Goal: Information Seeking & Learning: Learn about a topic

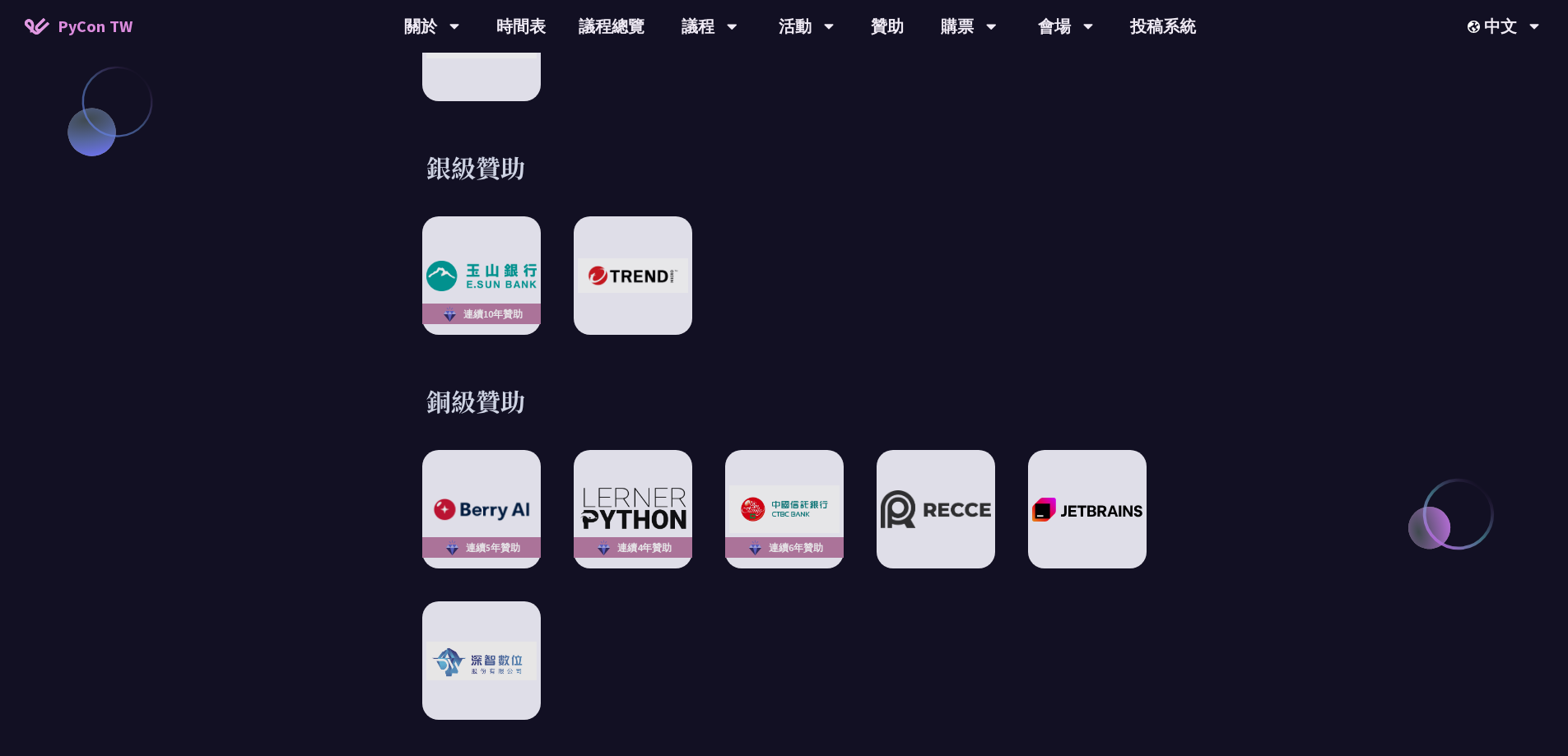
scroll to position [1894, 0]
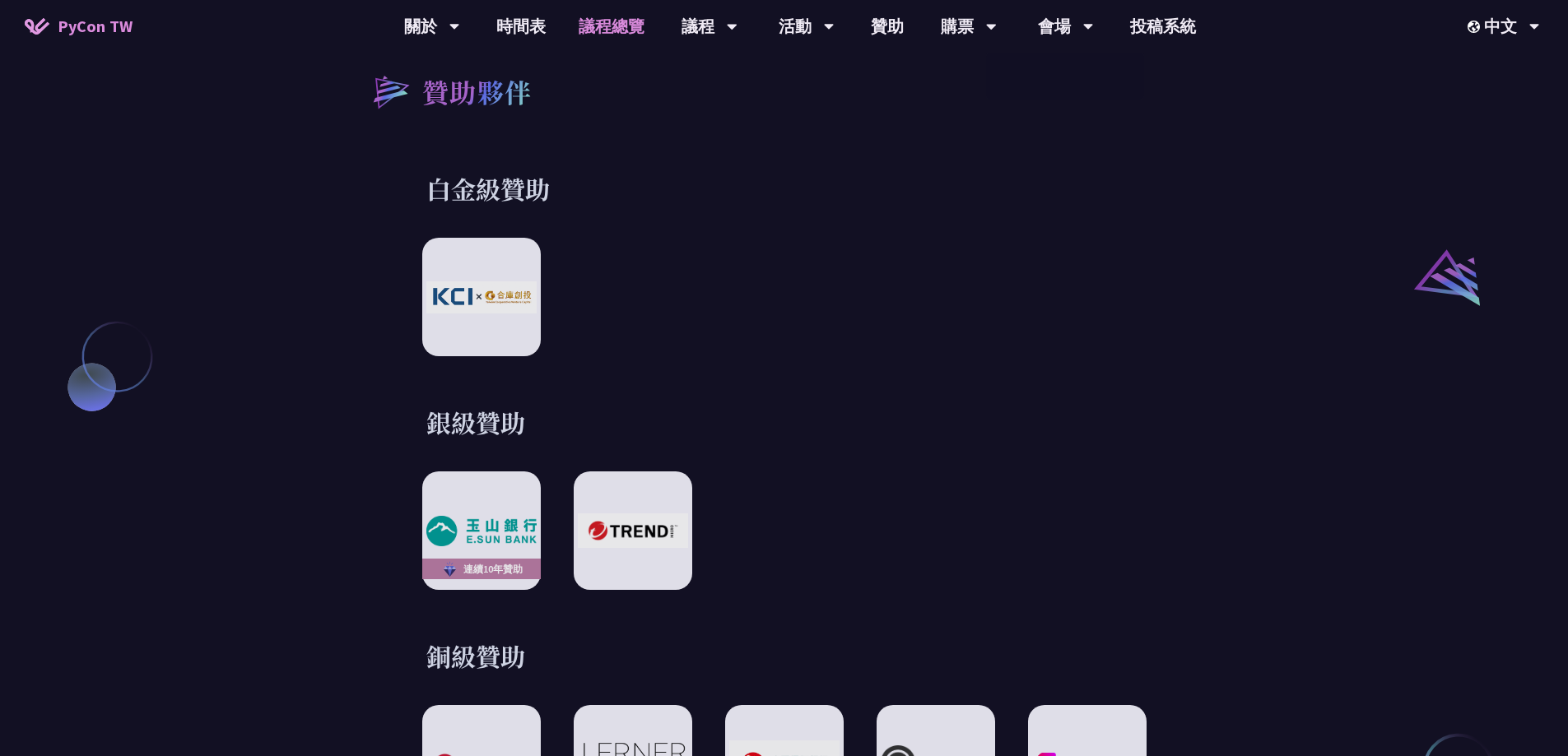
click at [612, 37] on link "議程總覽" at bounding box center [612, 26] width 99 height 52
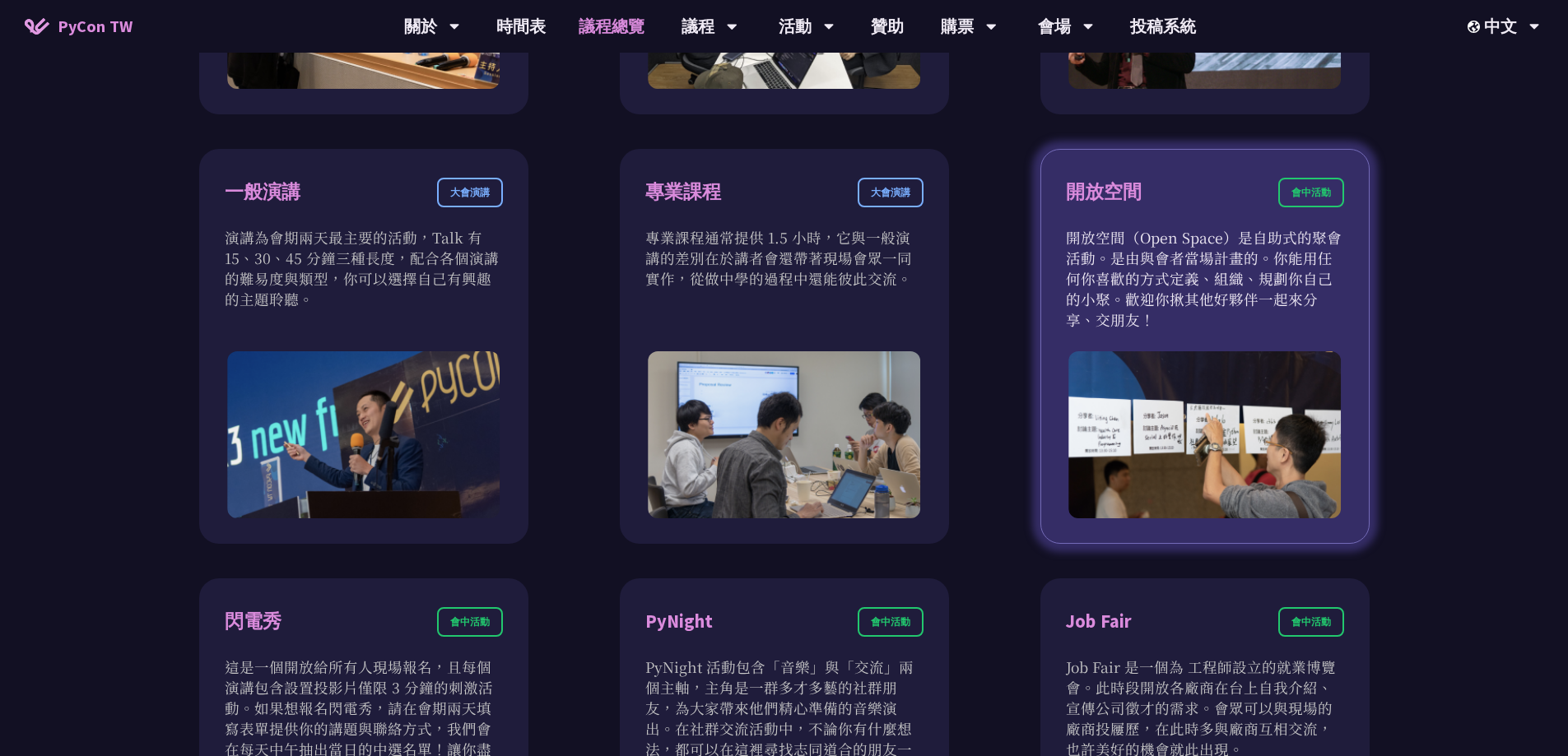
scroll to position [727, 0]
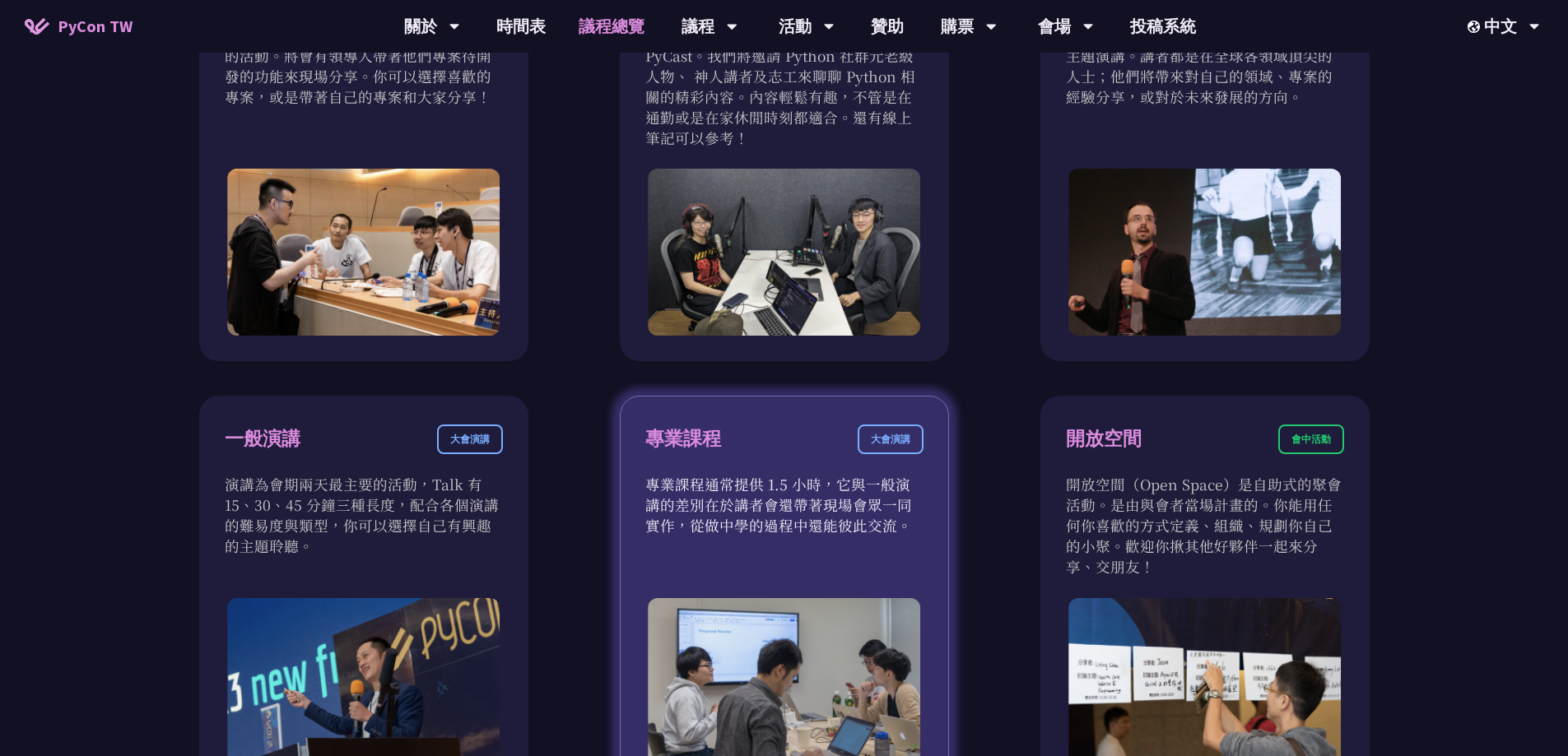
click at [896, 428] on div "大會演講" at bounding box center [890, 440] width 66 height 30
click at [894, 442] on div "大會演講" at bounding box center [890, 440] width 66 height 30
click at [715, 444] on div "專業課程" at bounding box center [683, 439] width 76 height 29
click at [890, 441] on div "大會演講" at bounding box center [890, 440] width 66 height 30
click at [744, 624] on img at bounding box center [784, 681] width 274 height 167
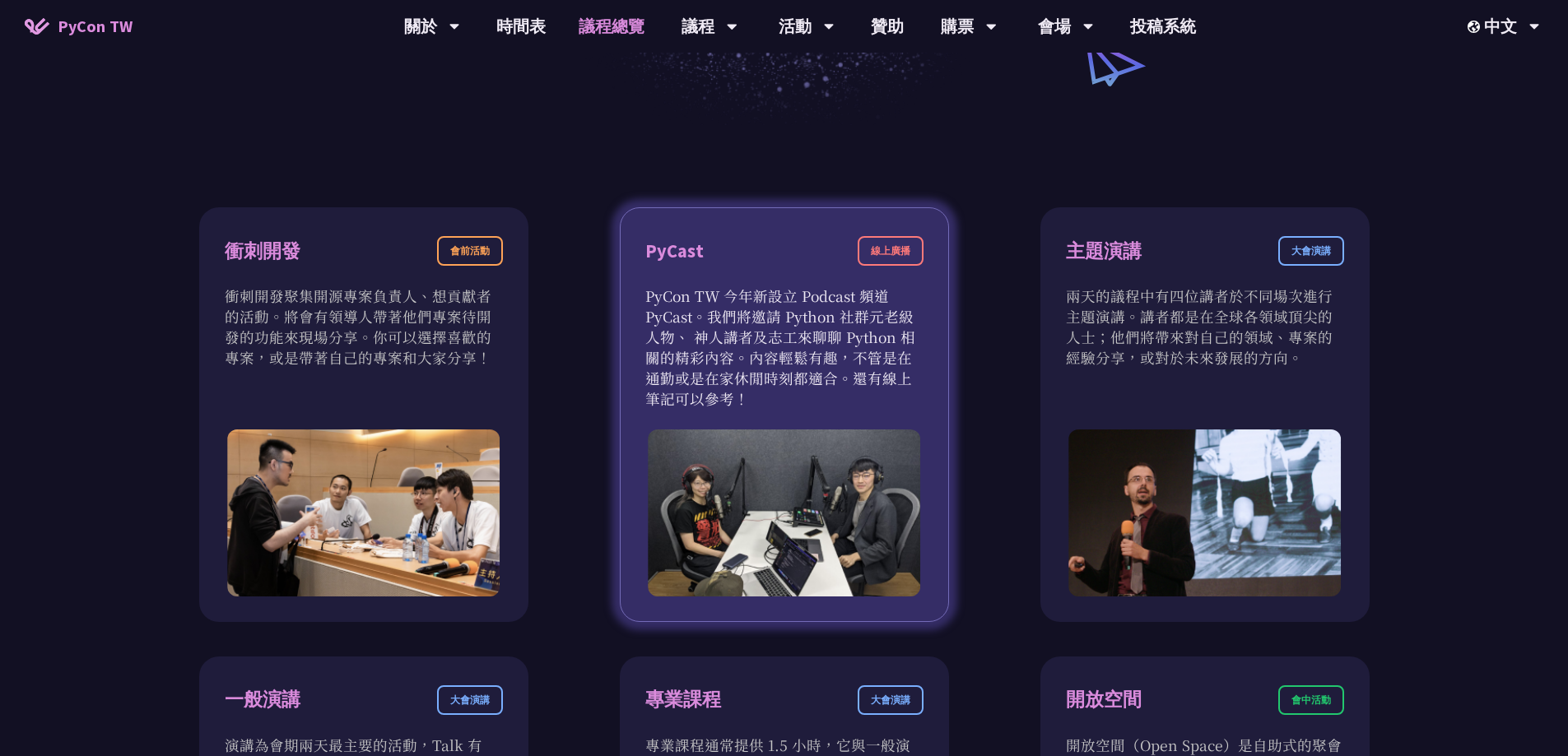
scroll to position [233, 0]
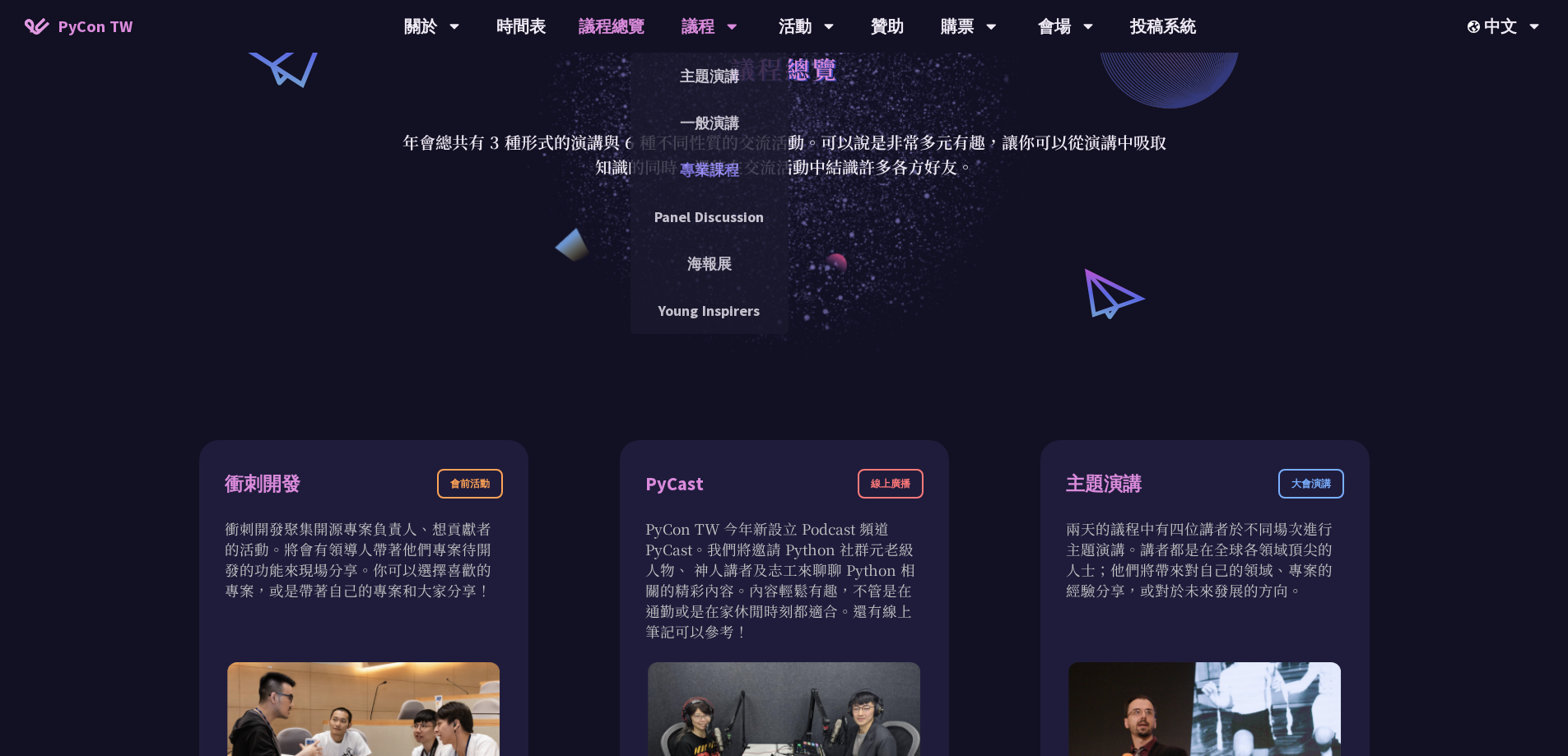
click at [727, 170] on link "專業課程" at bounding box center [709, 169] width 158 height 38
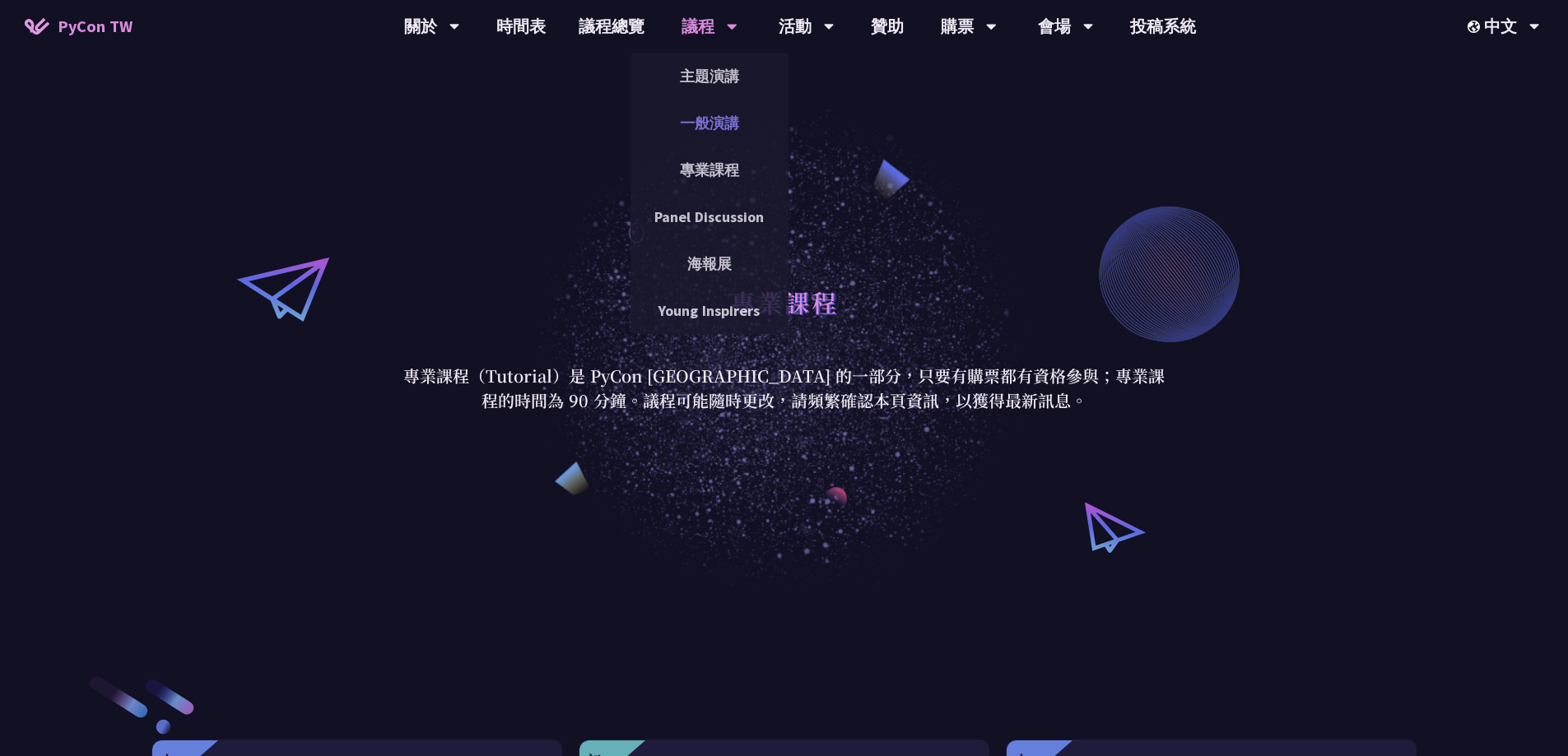
click at [718, 125] on link "一般演講" at bounding box center [709, 122] width 158 height 38
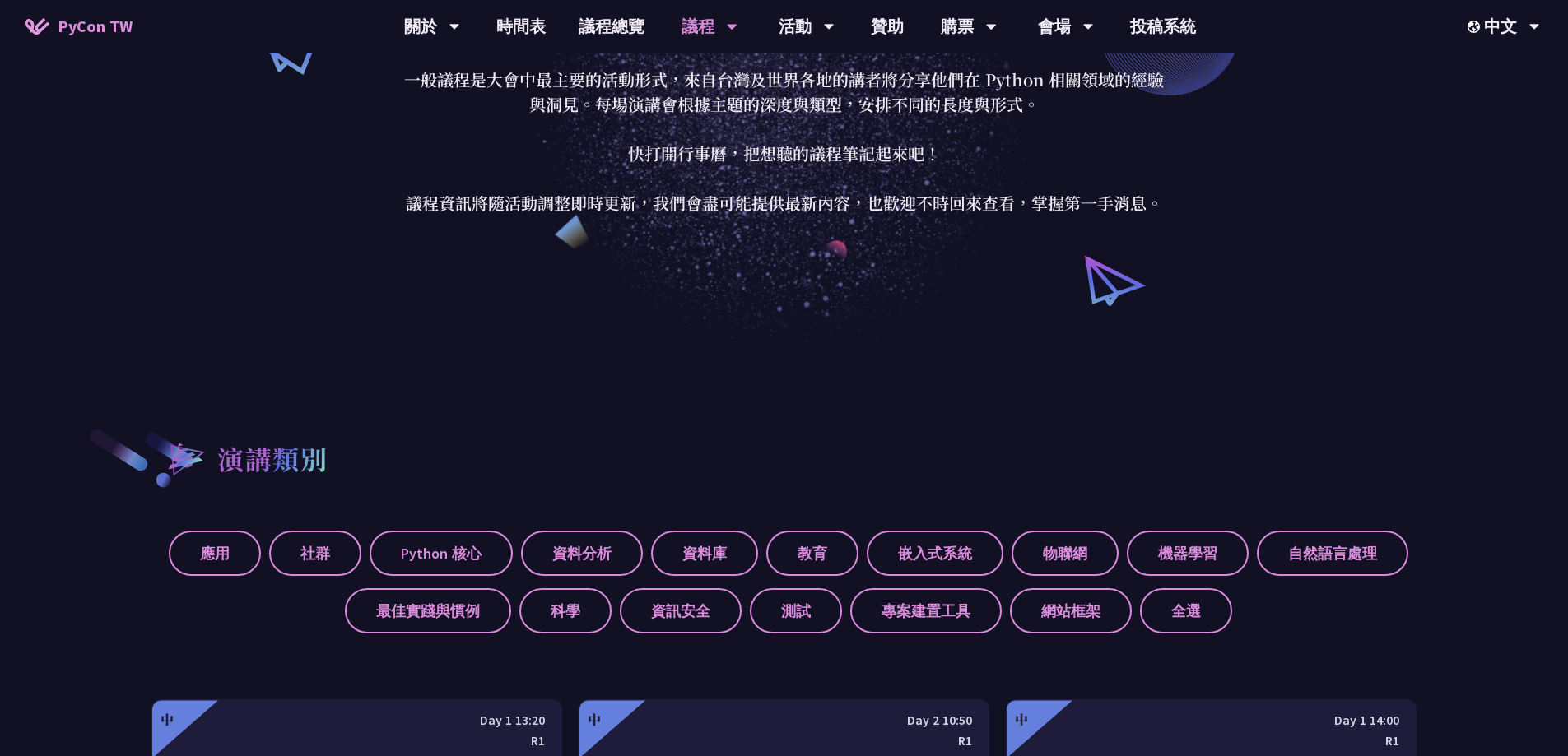
scroll to position [412, 0]
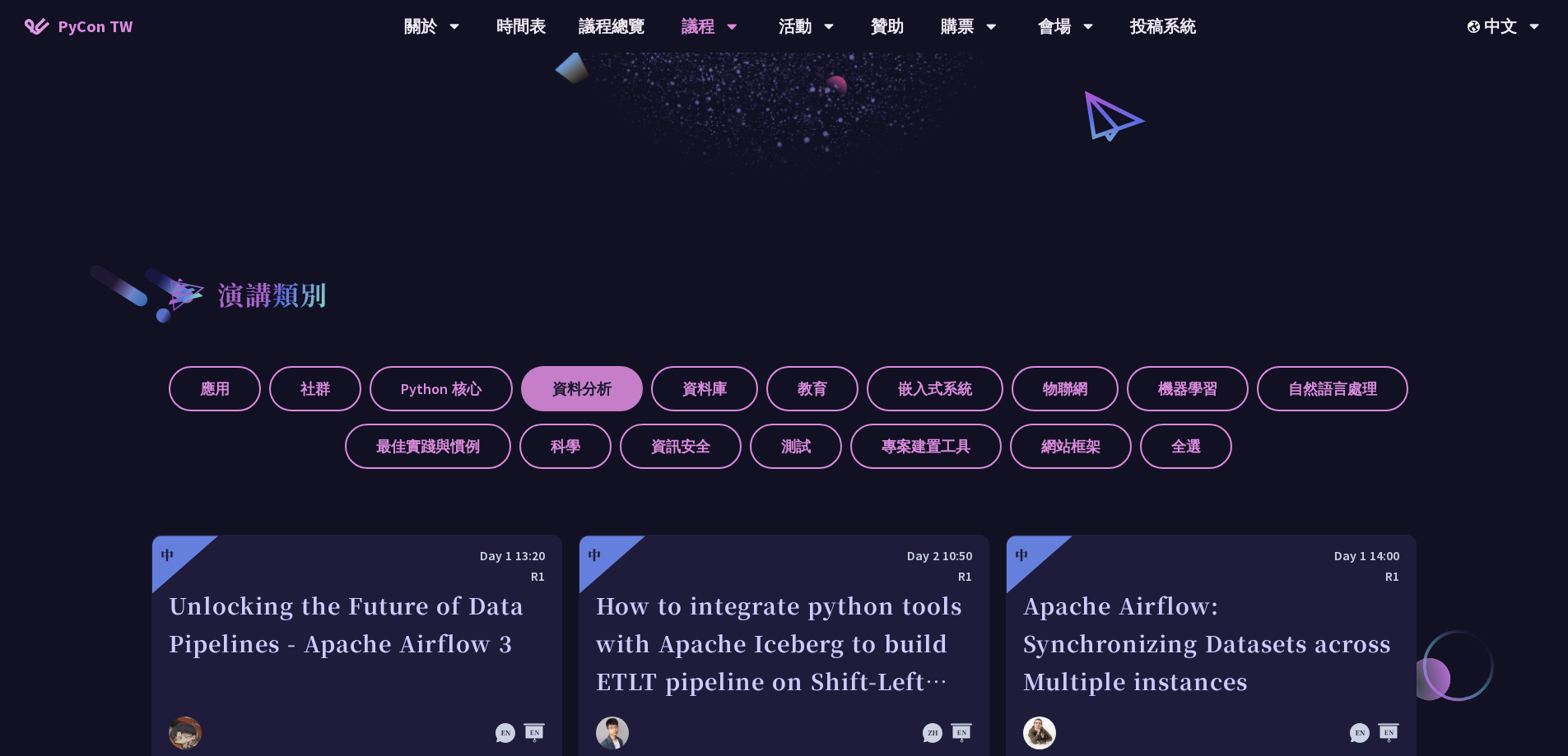
click at [600, 388] on label "資料分析" at bounding box center [582, 388] width 121 height 45
click at [0, 0] on input "資料分析" at bounding box center [0, 0] width 0 height 0
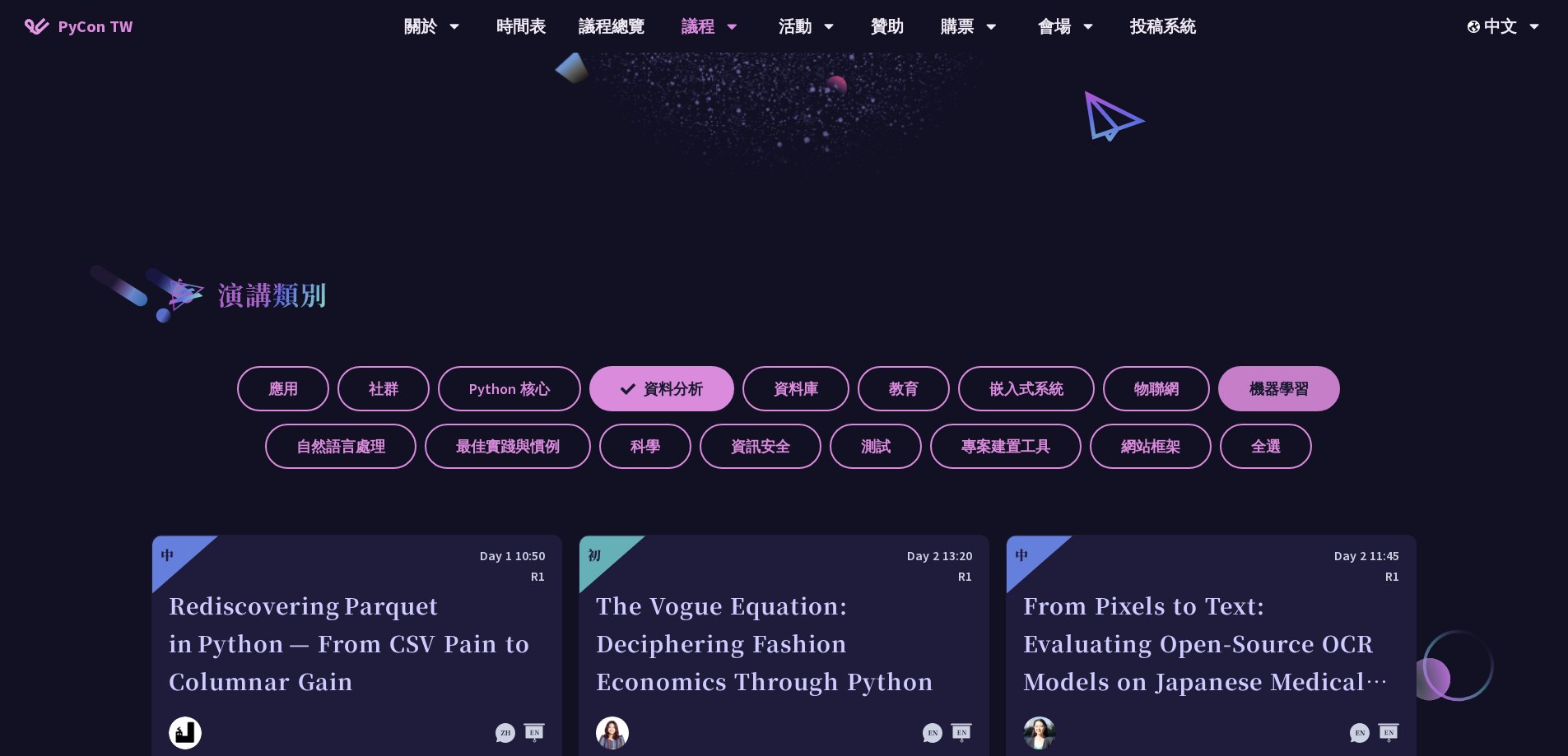
click at [1274, 391] on label "機器學習" at bounding box center [1278, 388] width 121 height 45
click at [0, 0] on input "機器學習" at bounding box center [0, 0] width 0 height 0
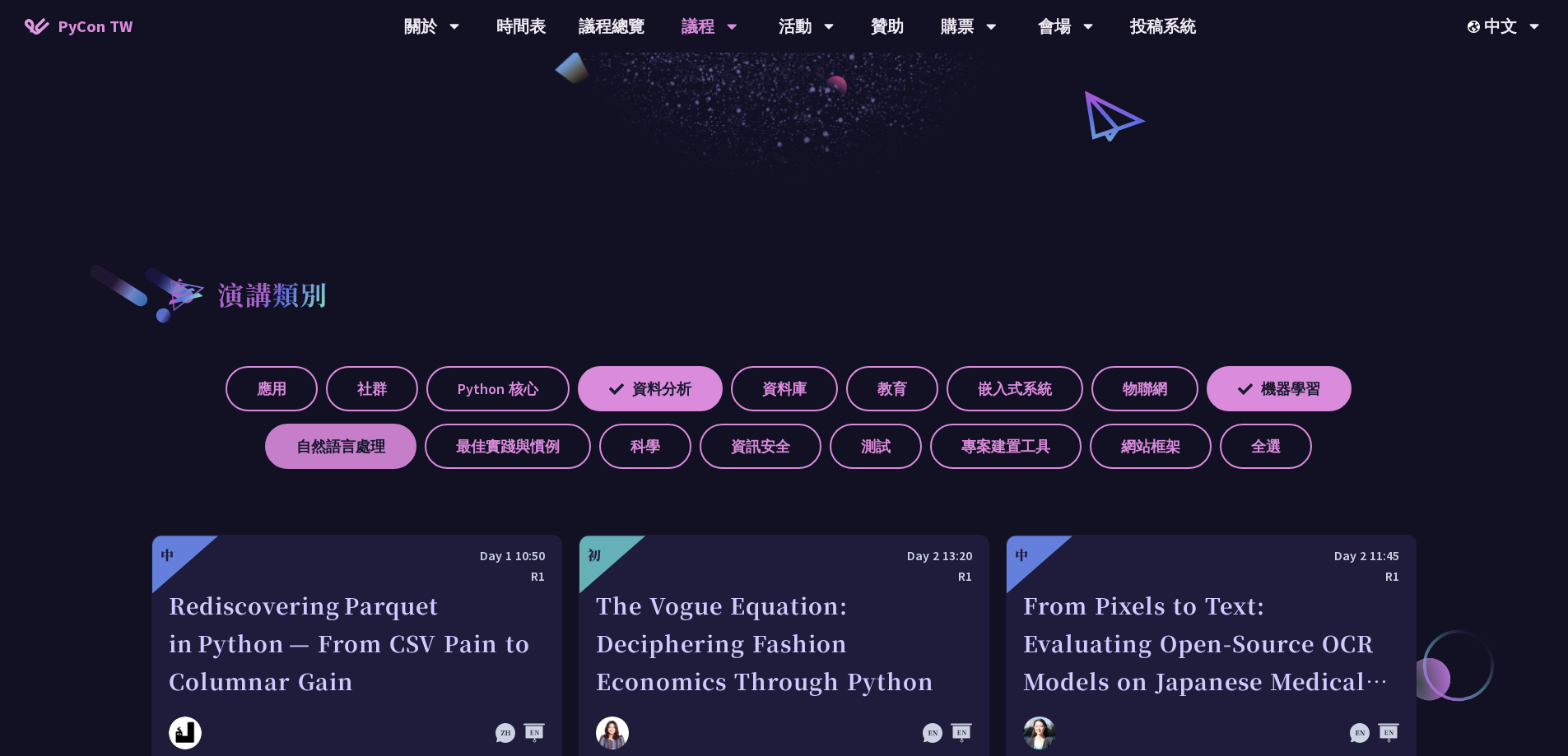
click at [345, 454] on label "自然語言處理" at bounding box center [341, 446] width 151 height 45
click at [0, 0] on input "自然語言處理" at bounding box center [0, 0] width 0 height 0
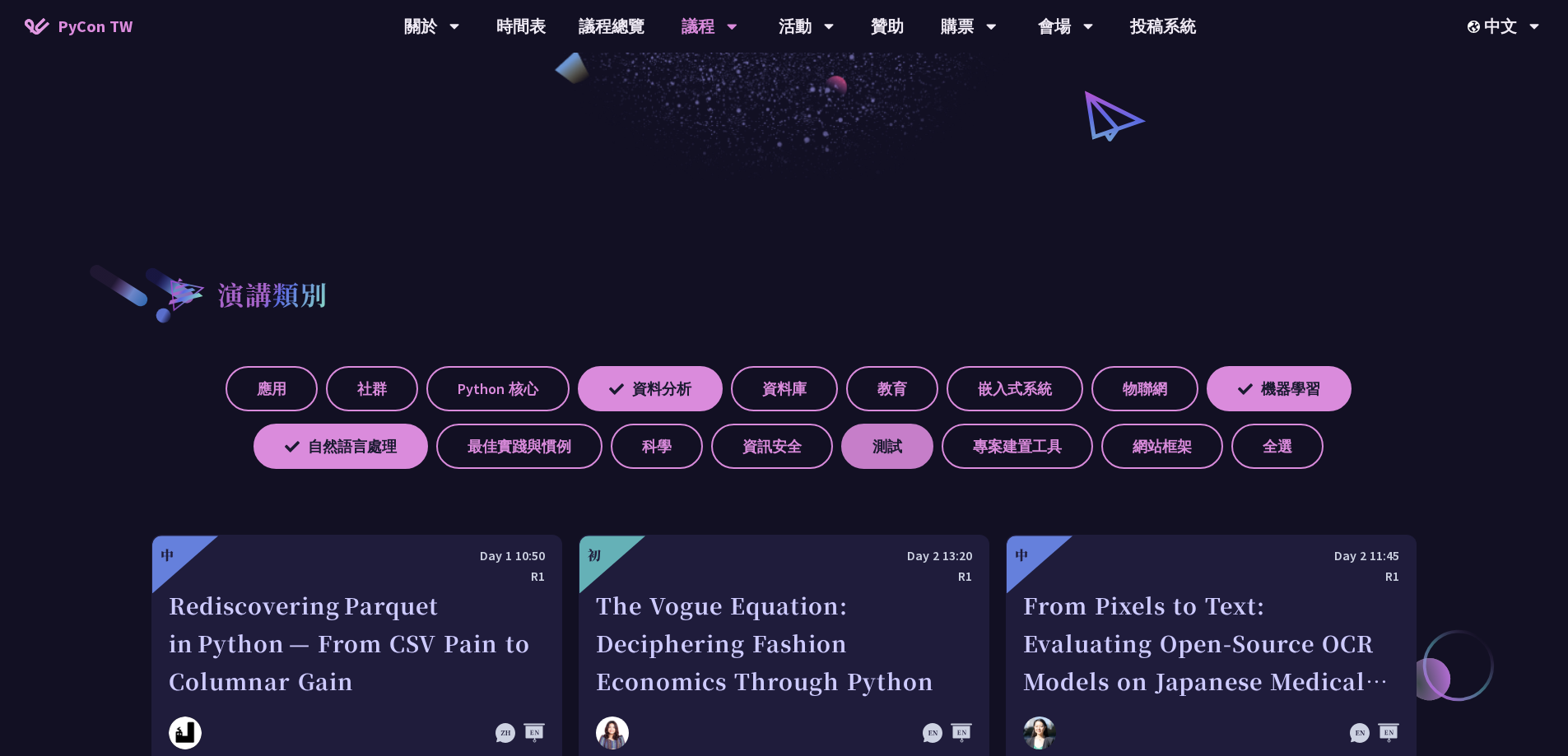
click at [871, 449] on label "測試" at bounding box center [887, 446] width 92 height 45
click at [0, 0] on input "測試" at bounding box center [0, 0] width 0 height 0
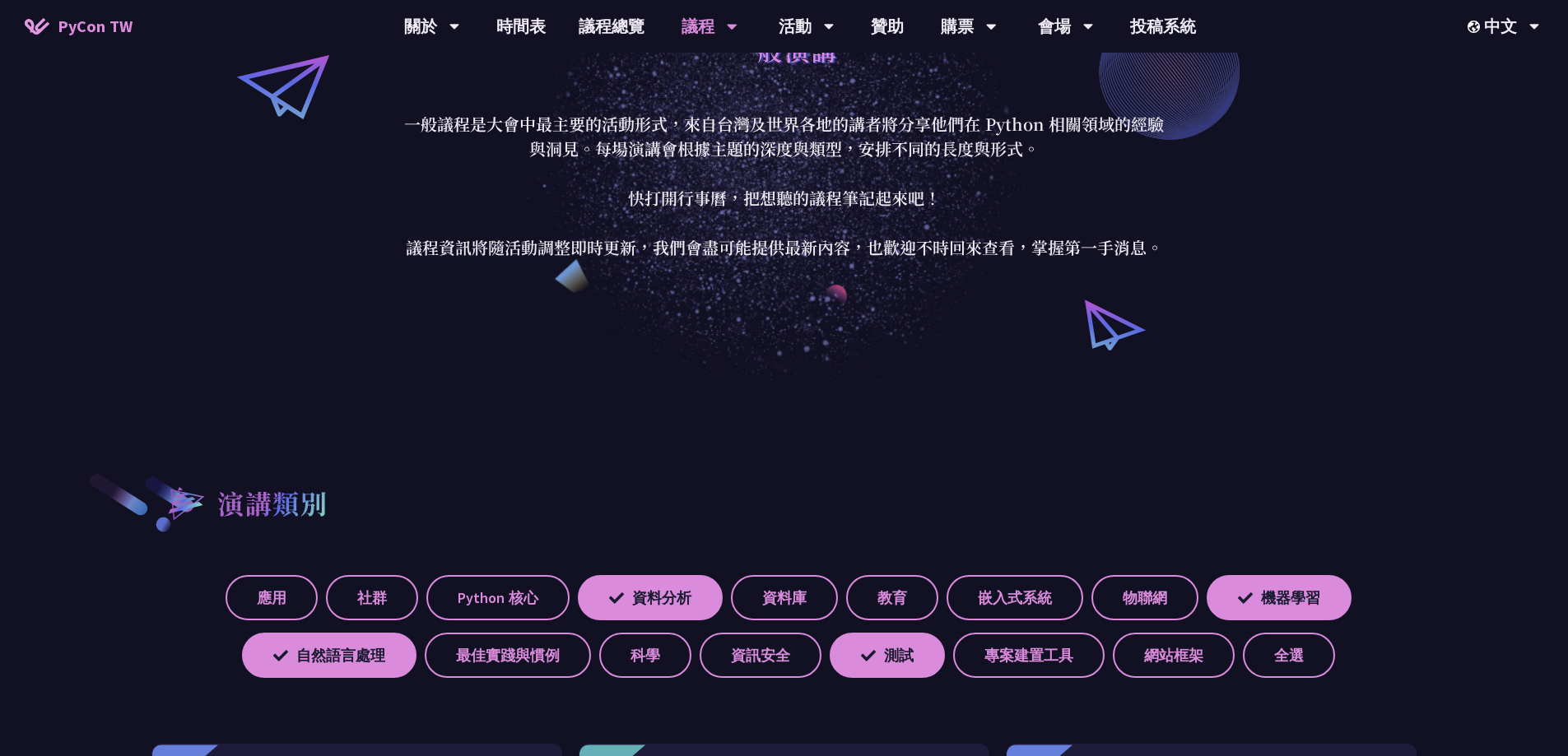
scroll to position [164, 0]
